Goal: Information Seeking & Learning: Learn about a topic

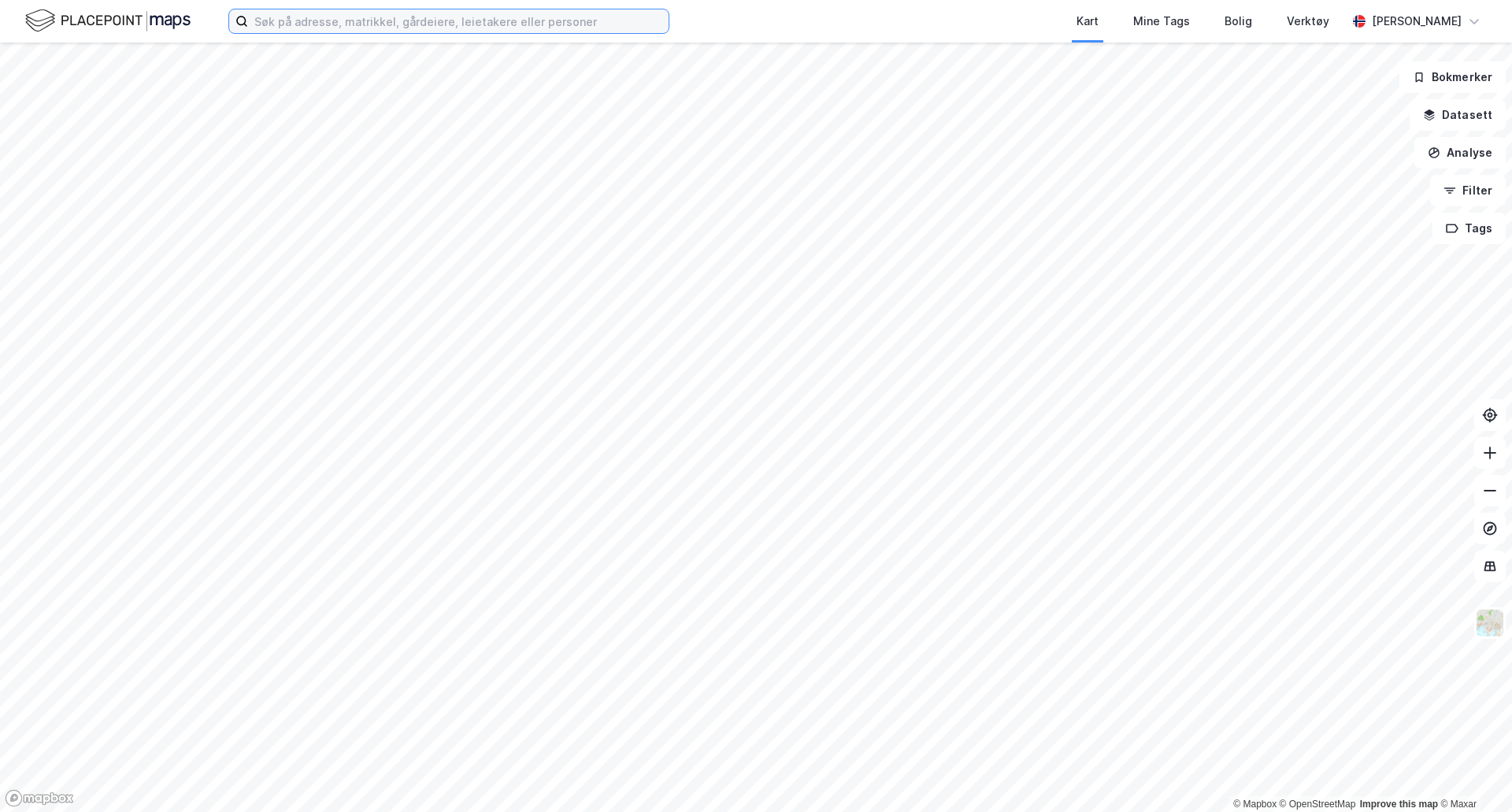
click at [300, 33] on input at bounding box center [458, 21] width 421 height 24
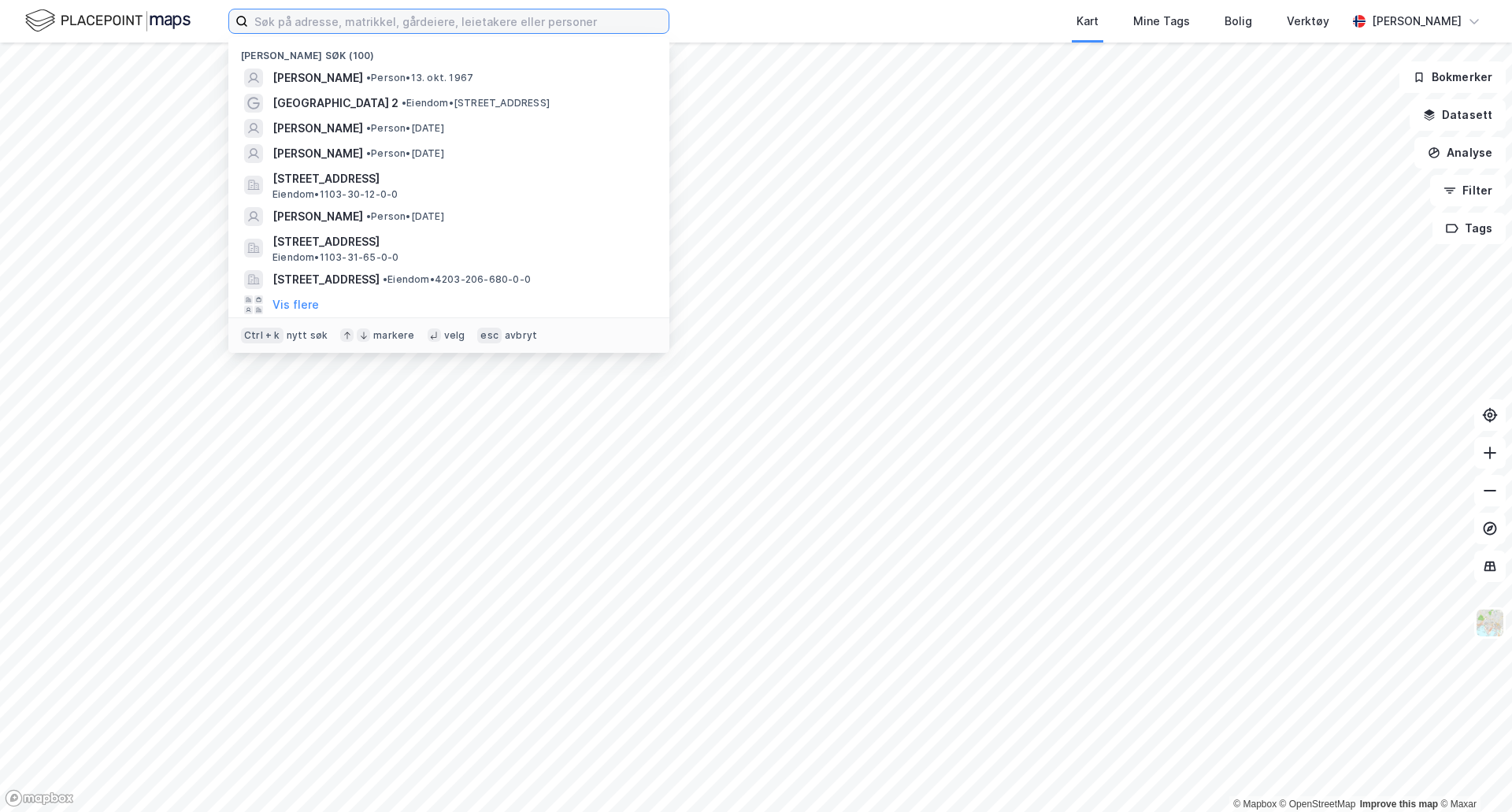
paste input "VHV19 AS"
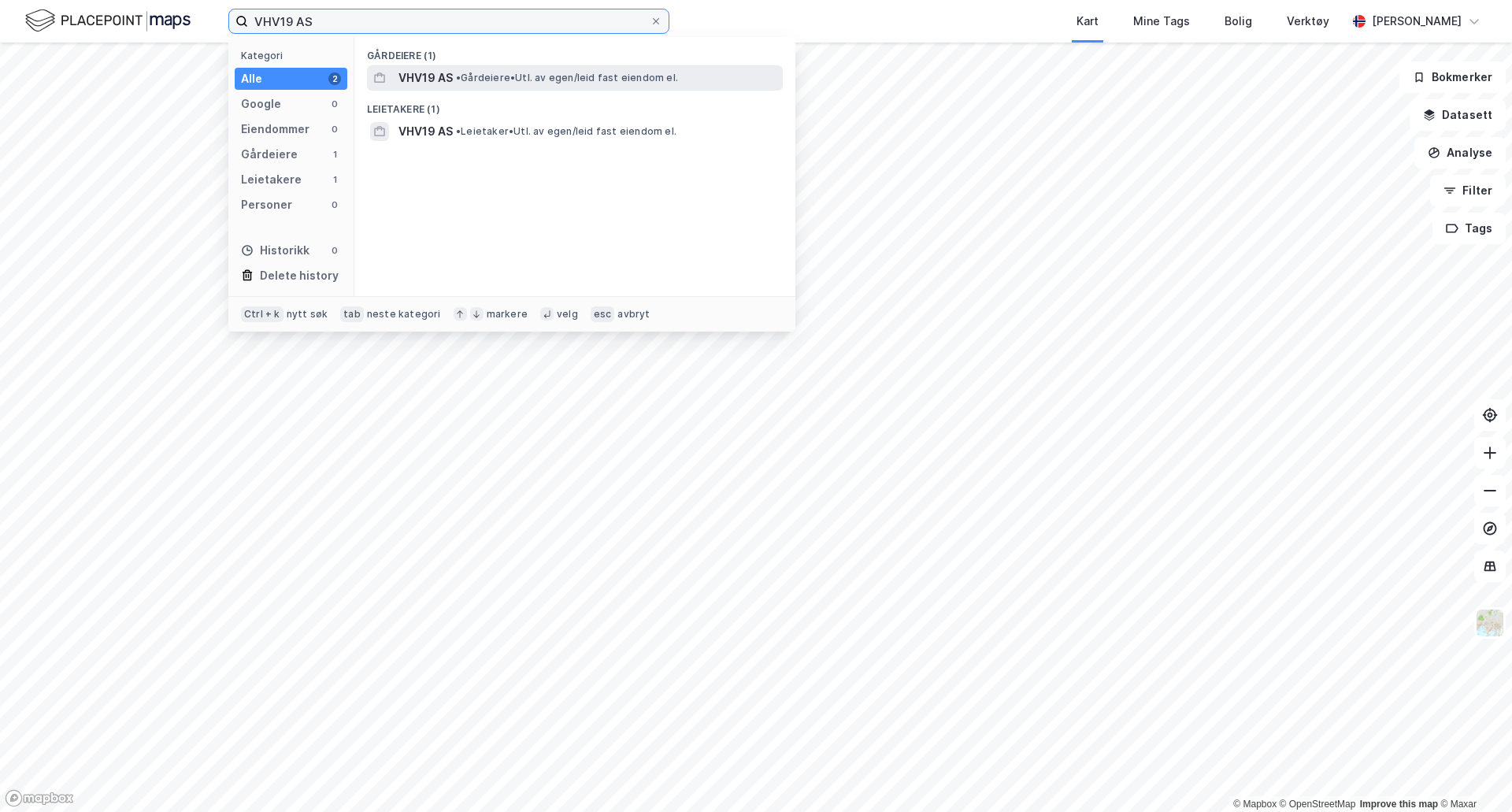
type input "VHV19 AS"
click at [490, 71] on span "• Gårdeiere • Utl. av egen/leid fast eiendom el." at bounding box center [566, 77] width 222 height 13
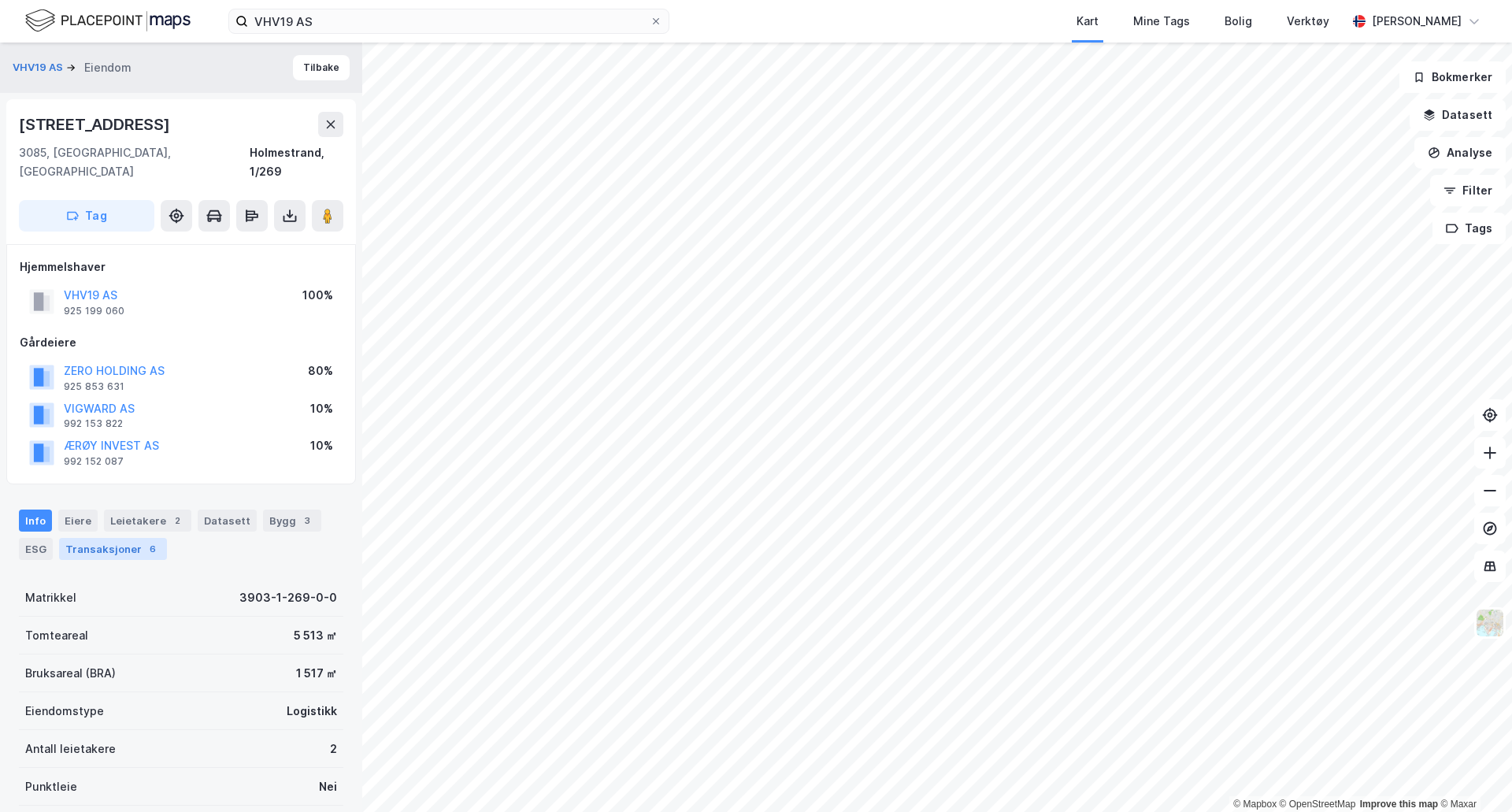
click at [135, 537] on div "Transaksjoner 6" at bounding box center [113, 548] width 108 height 22
